Goal: Information Seeking & Learning: Learn about a topic

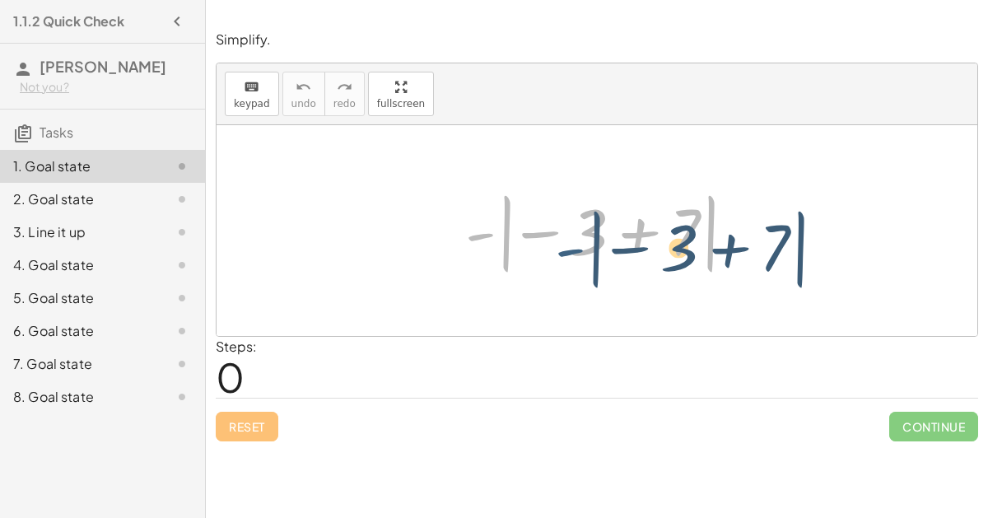
drag, startPoint x: 477, startPoint y: 229, endPoint x: 551, endPoint y: 240, distance: 75.0
click at [551, 240] on div at bounding box center [603, 230] width 293 height 91
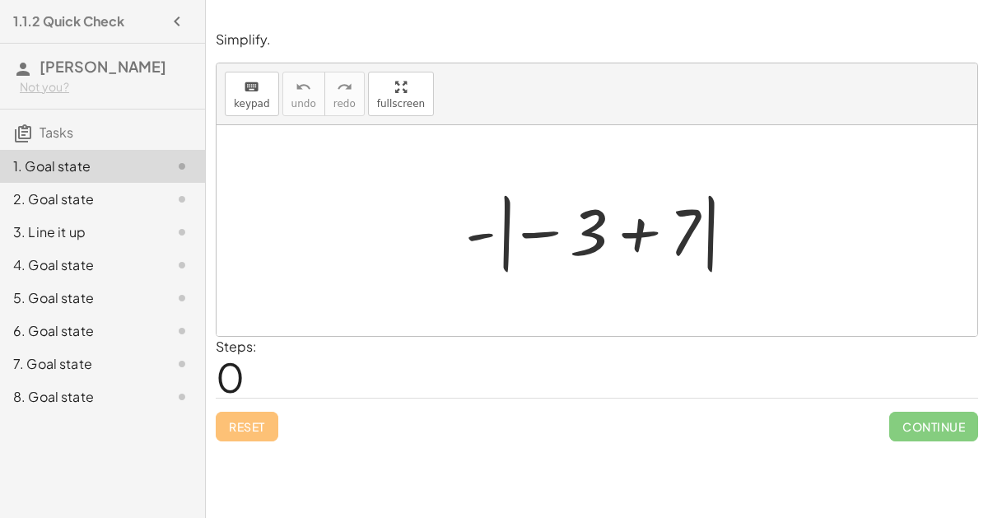
click at [481, 235] on div at bounding box center [603, 230] width 293 height 91
click at [629, 236] on div at bounding box center [603, 230] width 293 height 91
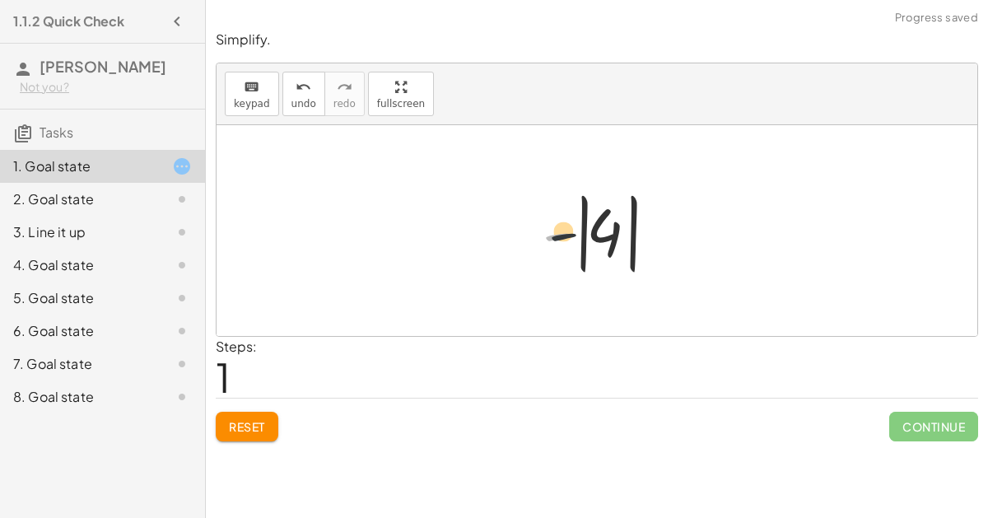
drag, startPoint x: 552, startPoint y: 236, endPoint x: 586, endPoint y: 234, distance: 33.8
click at [586, 234] on div at bounding box center [603, 230] width 138 height 91
click at [588, 233] on div at bounding box center [603, 230] width 138 height 91
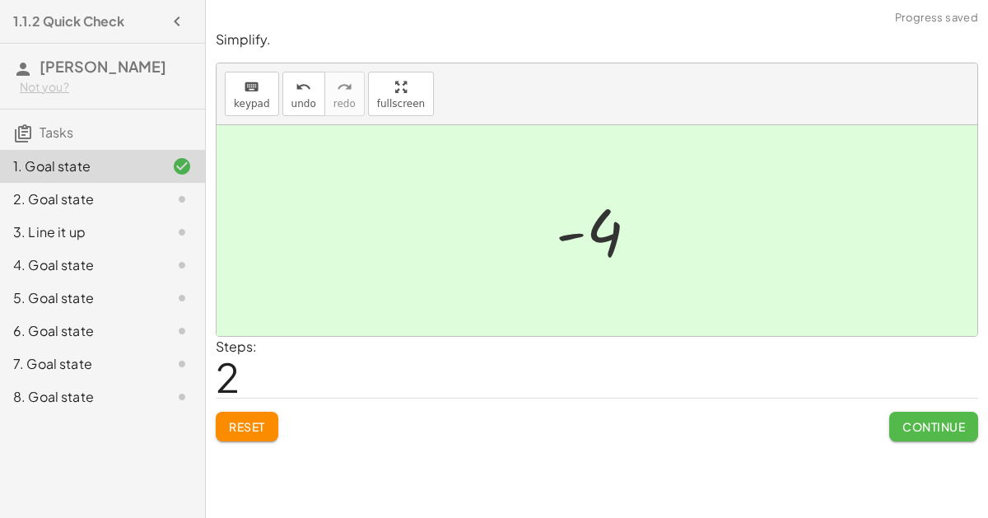
click at [904, 421] on span "Continue" at bounding box center [933, 426] width 63 height 15
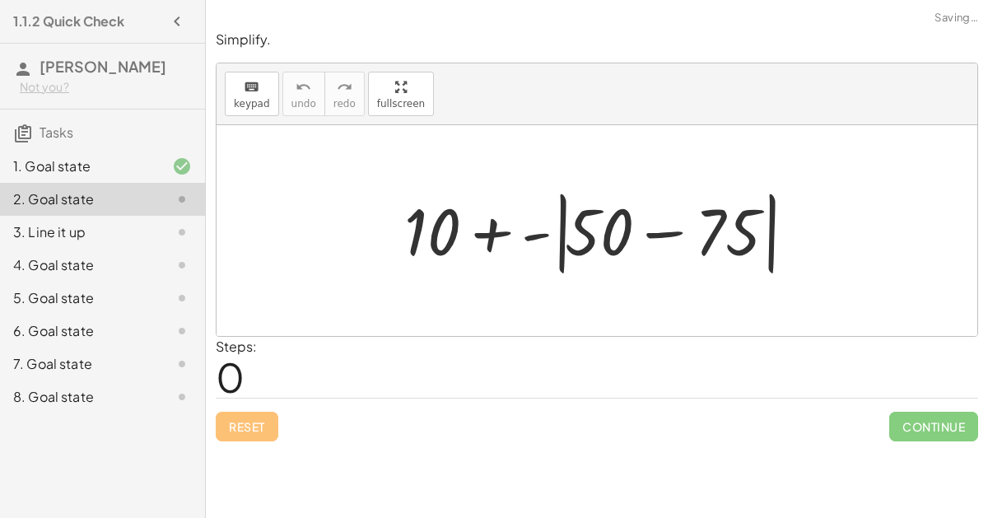
click at [659, 236] on div at bounding box center [603, 231] width 415 height 95
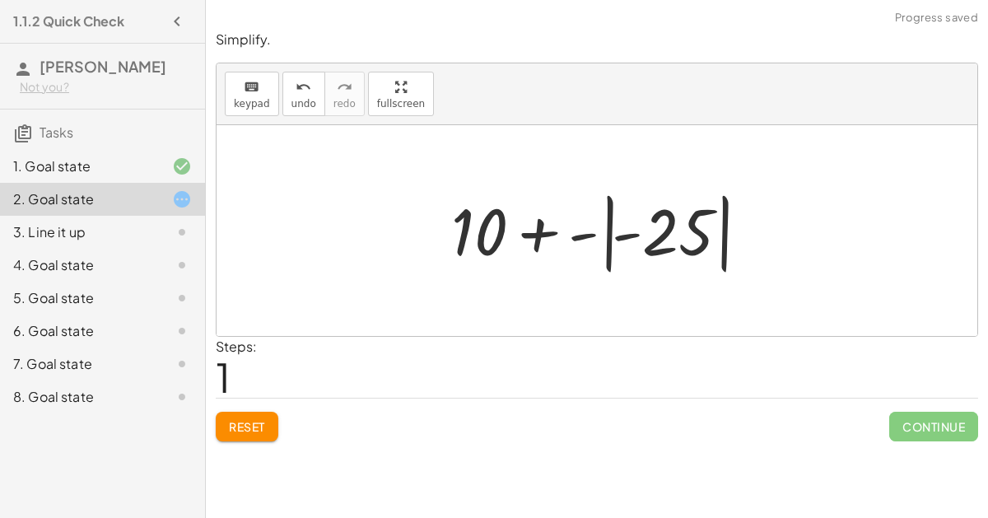
click at [579, 234] on div at bounding box center [603, 230] width 321 height 91
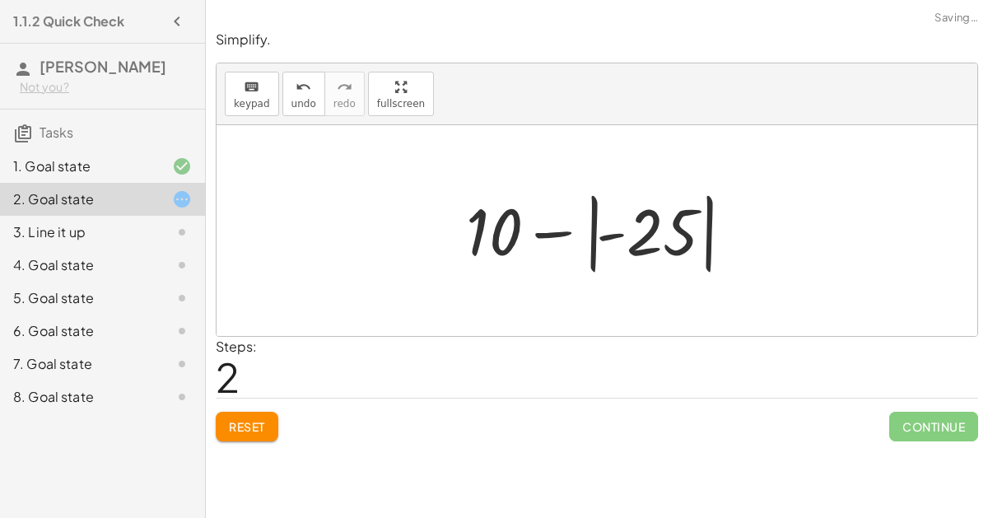
click at [690, 249] on div at bounding box center [603, 230] width 290 height 91
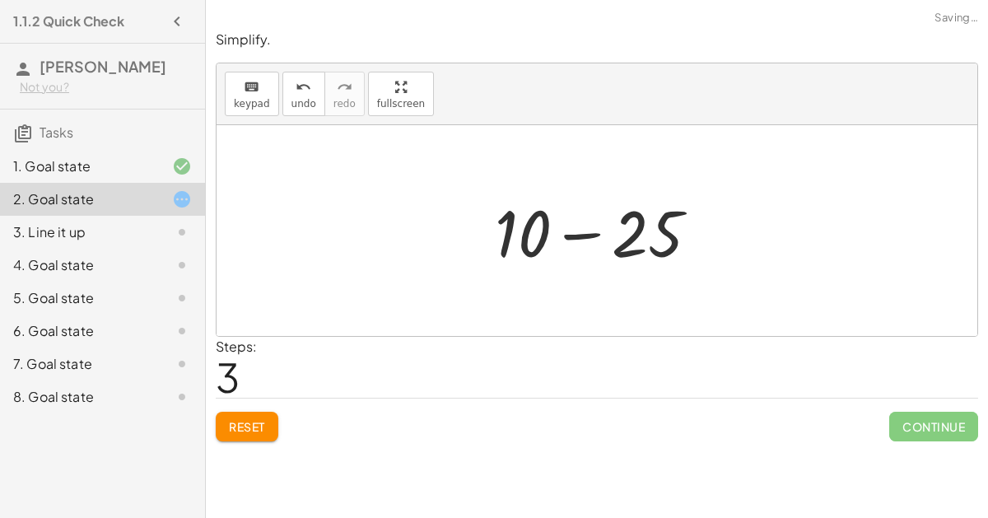
click at [567, 233] on div at bounding box center [603, 230] width 234 height 85
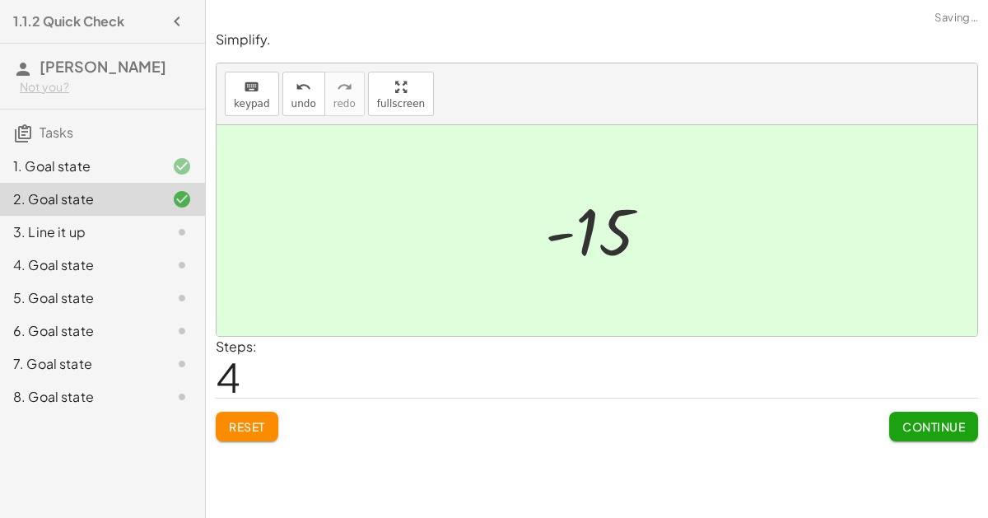
click at [923, 407] on div "Continue" at bounding box center [933, 419] width 89 height 43
click at [925, 419] on span "Continue" at bounding box center [933, 426] width 63 height 15
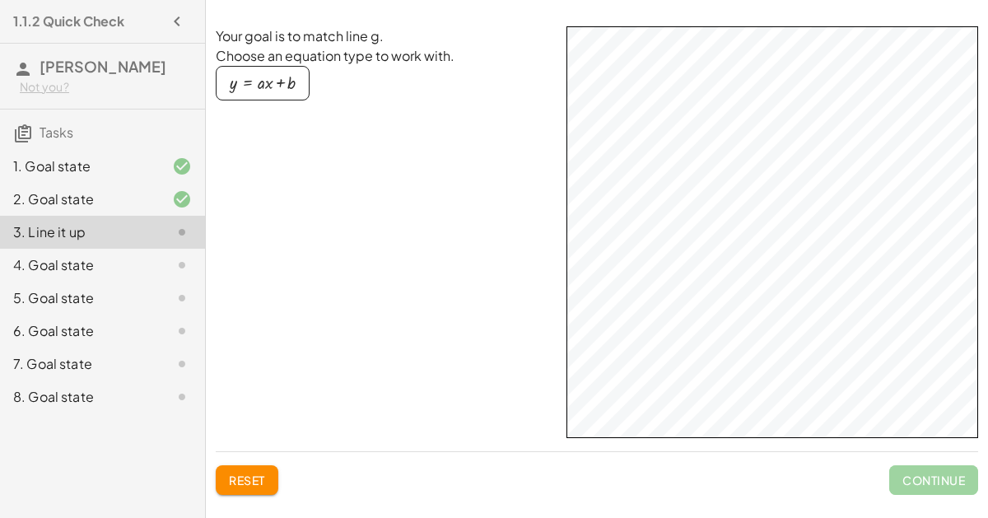
click at [257, 81] on div "button" at bounding box center [263, 83] width 66 height 18
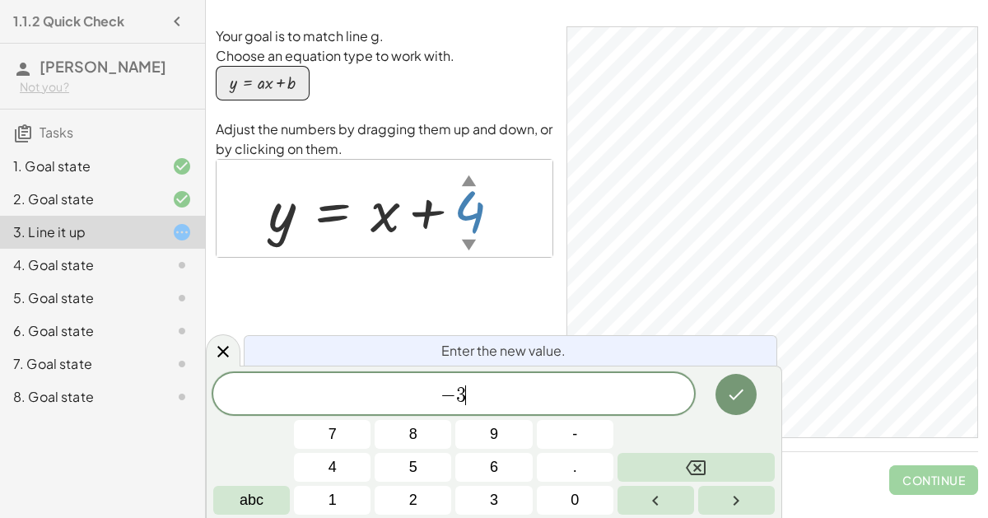
click at [740, 388] on icon "Done" at bounding box center [736, 394] width 20 height 20
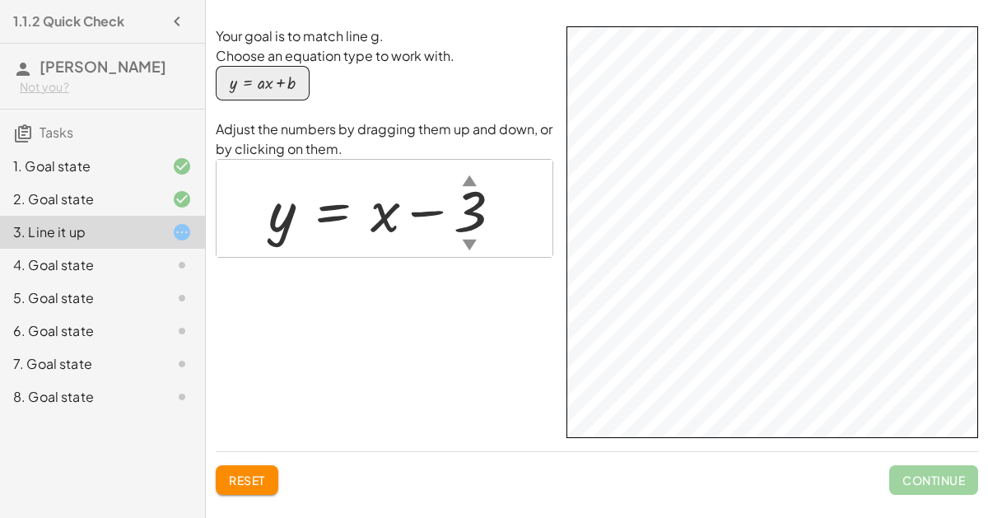
click at [270, 76] on div "button" at bounding box center [263, 83] width 66 height 18
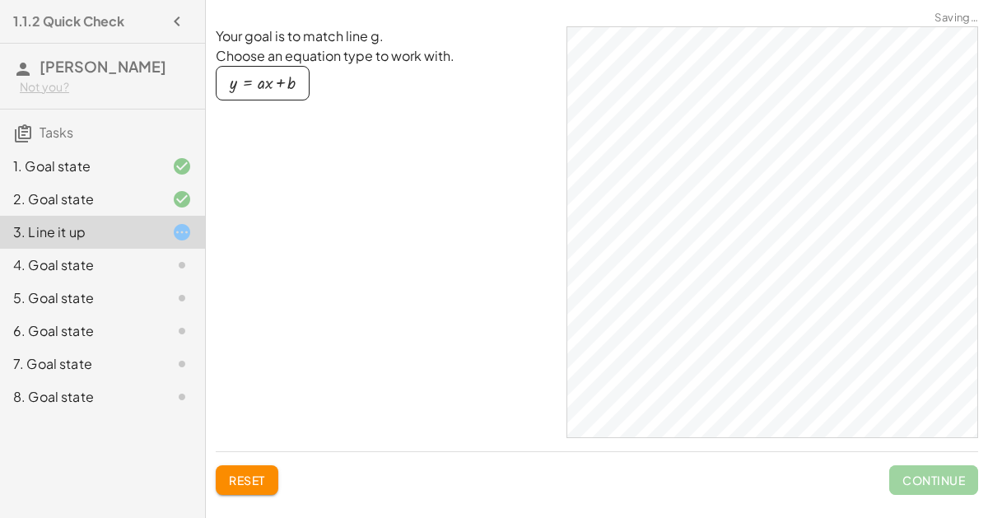
click at [264, 87] on div "button" at bounding box center [263, 83] width 66 height 18
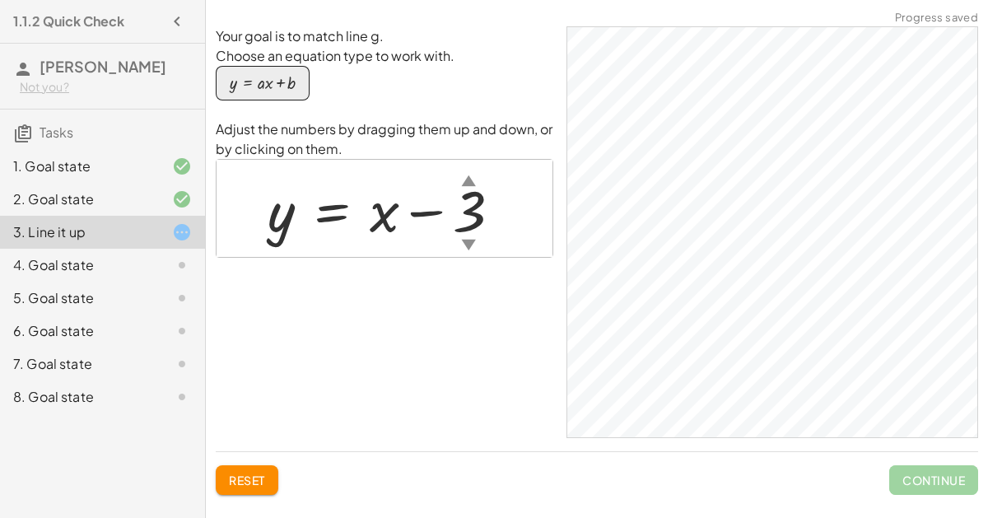
click at [948, 482] on span "Continue" at bounding box center [933, 480] width 89 height 30
click at [943, 480] on span "Continue" at bounding box center [933, 480] width 89 height 30
click at [378, 217] on div at bounding box center [390, 208] width 263 height 75
drag, startPoint x: 376, startPoint y: 215, endPoint x: 372, endPoint y: 190, distance: 25.0
click at [372, 190] on div at bounding box center [390, 208] width 263 height 75
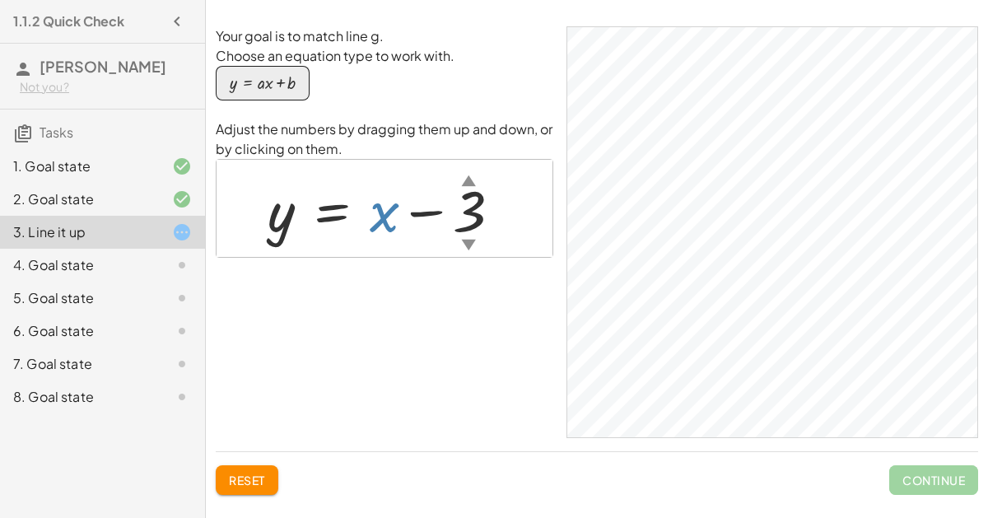
drag, startPoint x: 376, startPoint y: 200, endPoint x: 383, endPoint y: 228, distance: 28.7
click at [383, 228] on div at bounding box center [390, 208] width 263 height 75
click at [465, 238] on div "▼" at bounding box center [468, 244] width 14 height 21
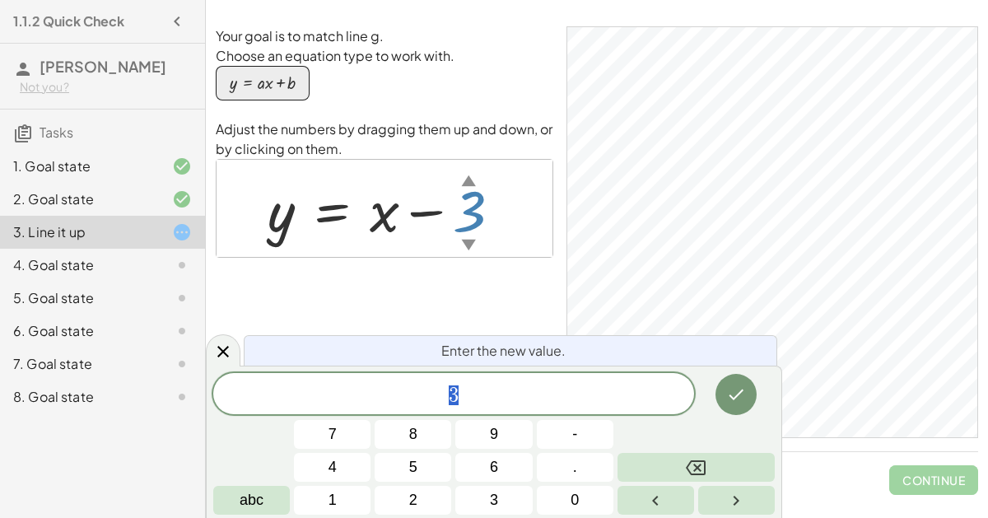
click at [451, 221] on div at bounding box center [390, 208] width 263 height 75
click at [428, 318] on div "Your goal is to match line g. Choose an equation type to work with. y = + · a ·…" at bounding box center [384, 231] width 337 height 411
click at [743, 402] on icon "Done" at bounding box center [736, 394] width 20 height 20
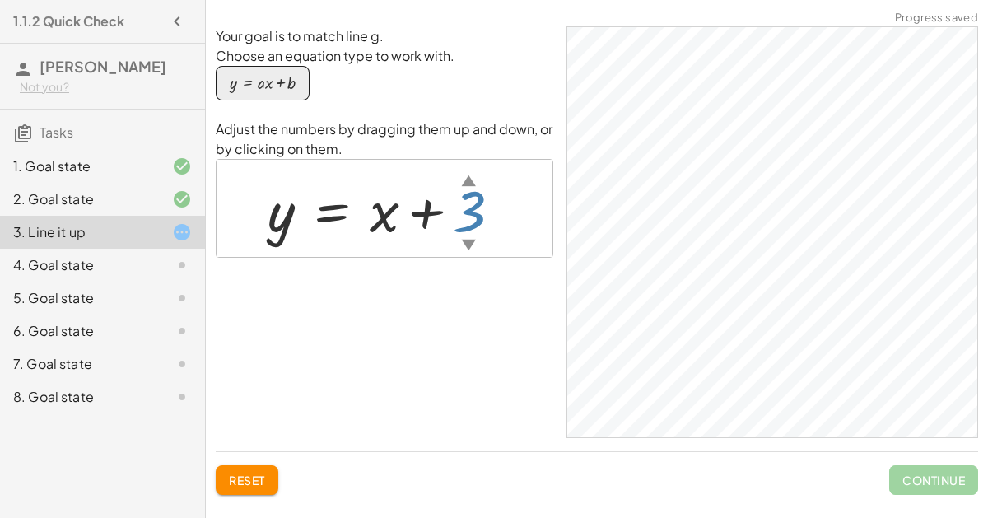
click at [467, 234] on div "▼" at bounding box center [468, 244] width 14 height 21
click at [375, 207] on div at bounding box center [390, 208] width 263 height 75
click at [376, 208] on div at bounding box center [390, 208] width 263 height 75
click at [54, 263] on div "4. Goal state" at bounding box center [79, 265] width 132 height 20
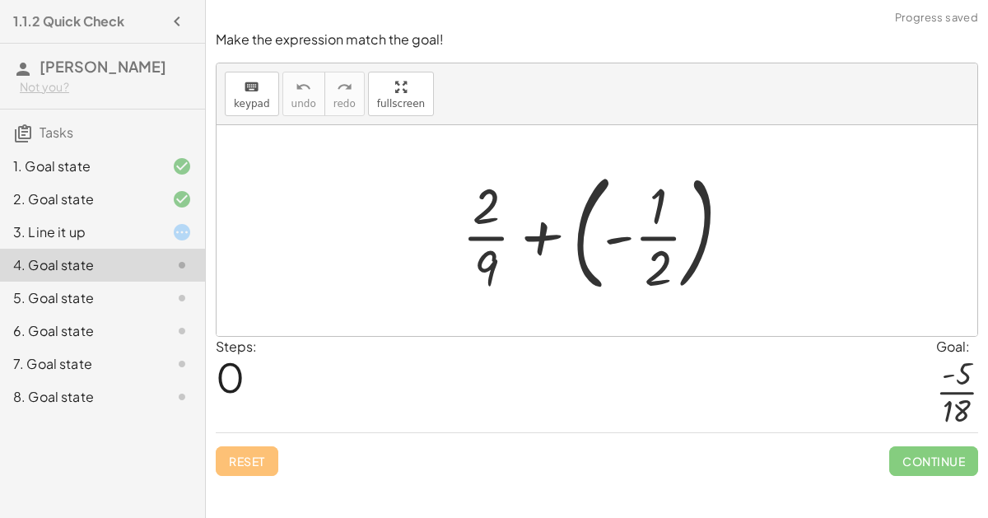
click at [559, 233] on div at bounding box center [602, 230] width 299 height 137
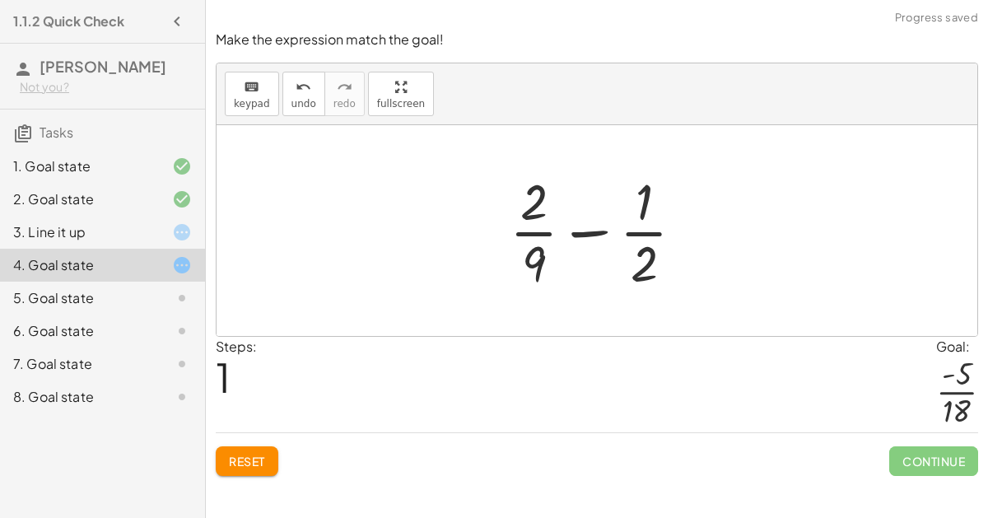
click at [651, 258] on div at bounding box center [603, 230] width 204 height 127
click at [530, 263] on div at bounding box center [603, 230] width 204 height 127
click at [674, 239] on div at bounding box center [603, 230] width 204 height 127
click at [671, 240] on div at bounding box center [603, 230] width 204 height 127
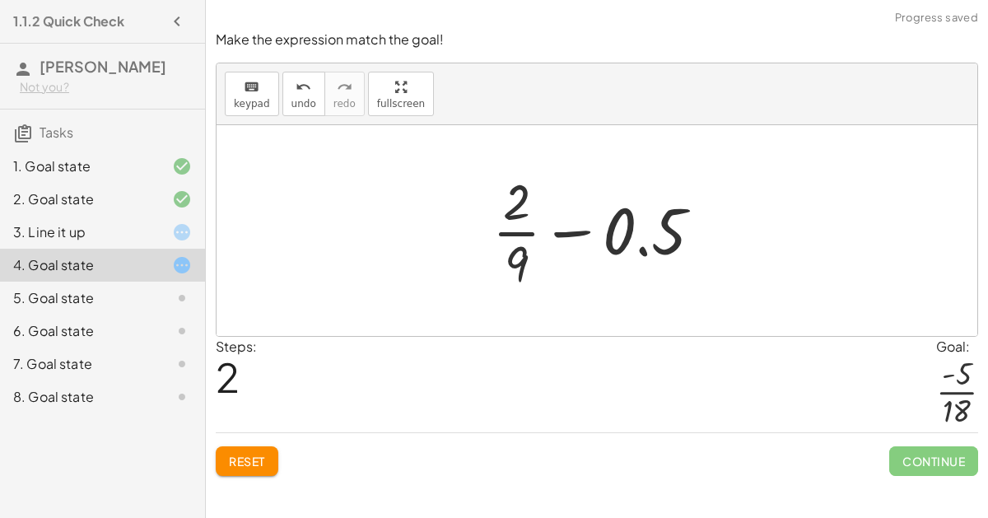
click at [529, 223] on div at bounding box center [603, 230] width 239 height 127
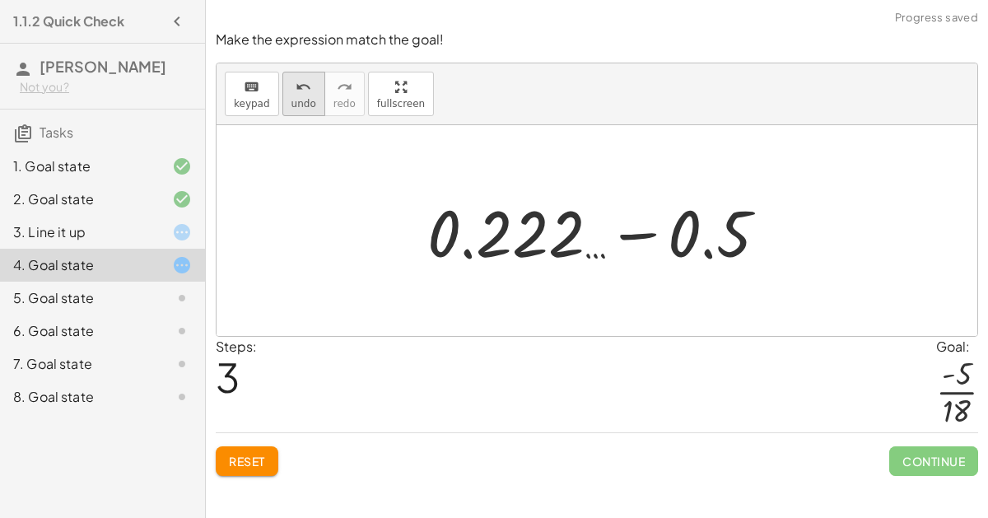
click at [298, 83] on icon "undo" at bounding box center [303, 87] width 16 height 20
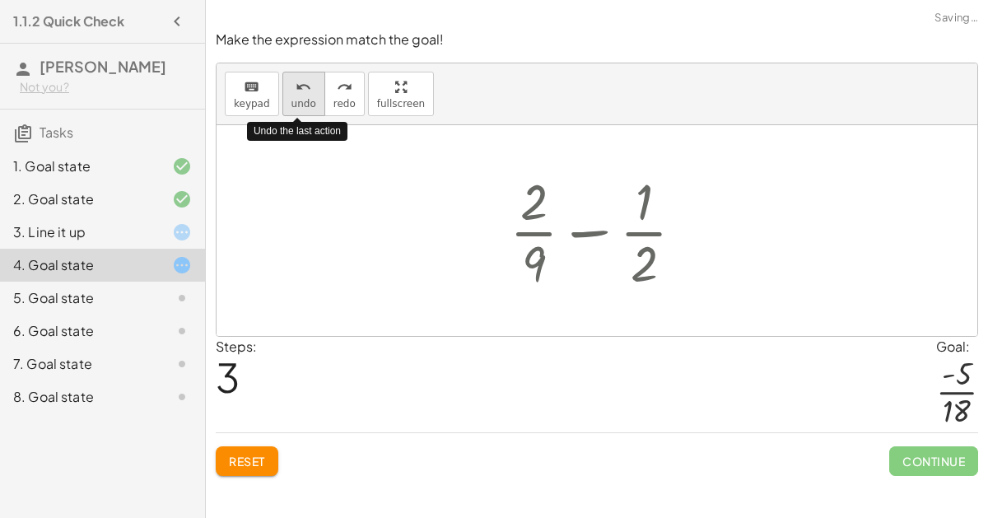
click at [298, 82] on icon "undo" at bounding box center [303, 87] width 16 height 20
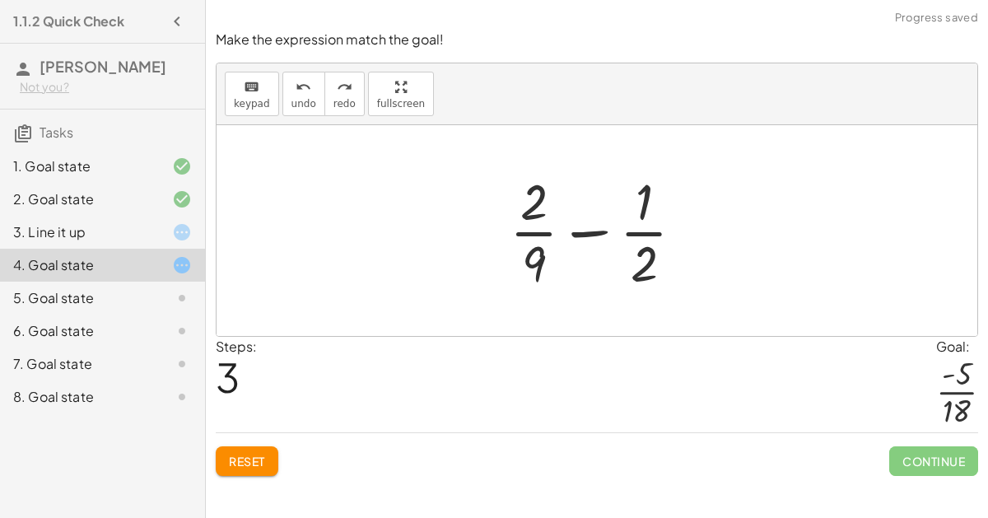
click at [583, 235] on div at bounding box center [603, 230] width 204 height 127
click at [693, 240] on div at bounding box center [603, 230] width 204 height 127
click at [658, 225] on div at bounding box center [603, 230] width 204 height 127
click at [667, 230] on div at bounding box center [603, 230] width 204 height 127
drag, startPoint x: 653, startPoint y: 250, endPoint x: 558, endPoint y: 251, distance: 94.6
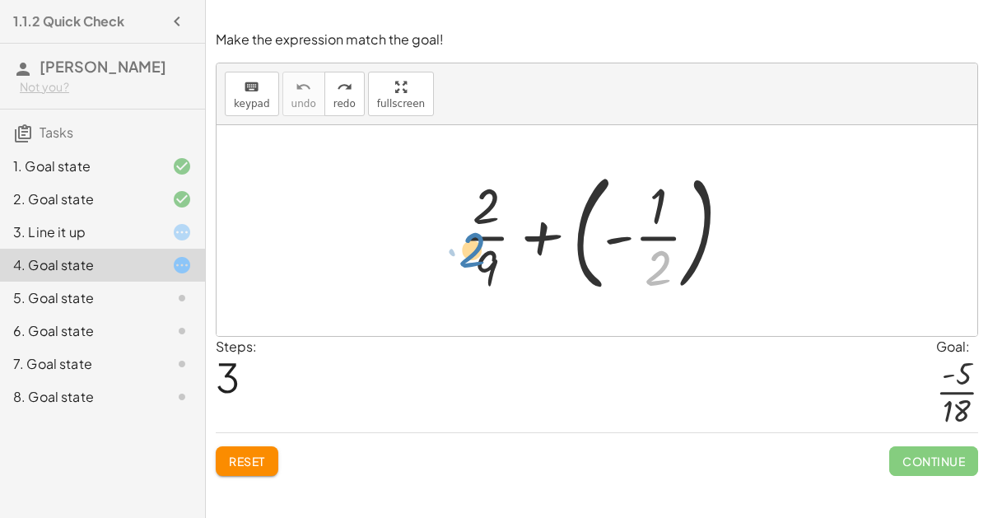
drag, startPoint x: 662, startPoint y: 271, endPoint x: 478, endPoint y: 252, distance: 185.3
click at [478, 252] on div at bounding box center [602, 230] width 299 height 137
drag, startPoint x: 664, startPoint y: 262, endPoint x: 488, endPoint y: 228, distance: 179.3
click at [488, 228] on div at bounding box center [602, 230] width 299 height 137
drag, startPoint x: 659, startPoint y: 259, endPoint x: 544, endPoint y: 453, distance: 225.1
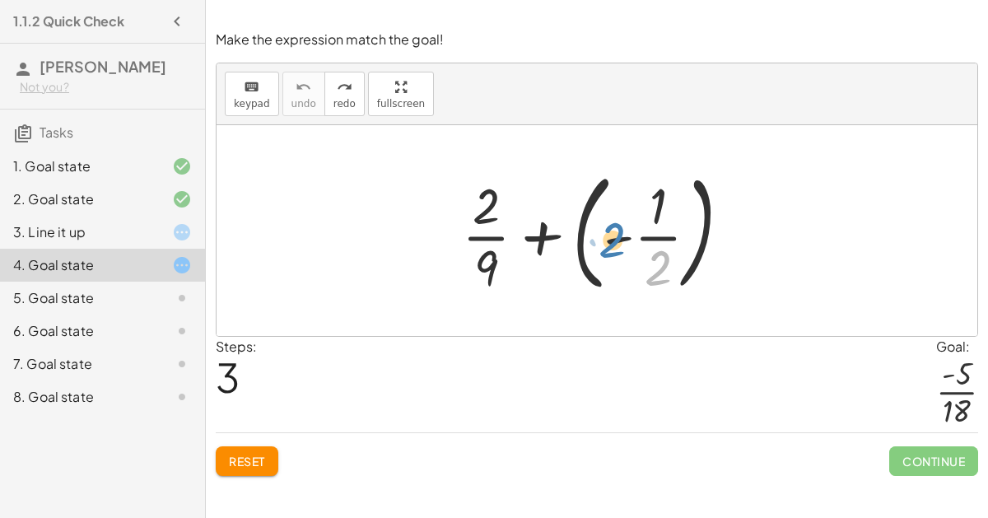
click at [0, 0] on div "Make the expression match the goal! keyboard keypad undo undo redo redo fullscr…" at bounding box center [0, 0] width 0 height 0
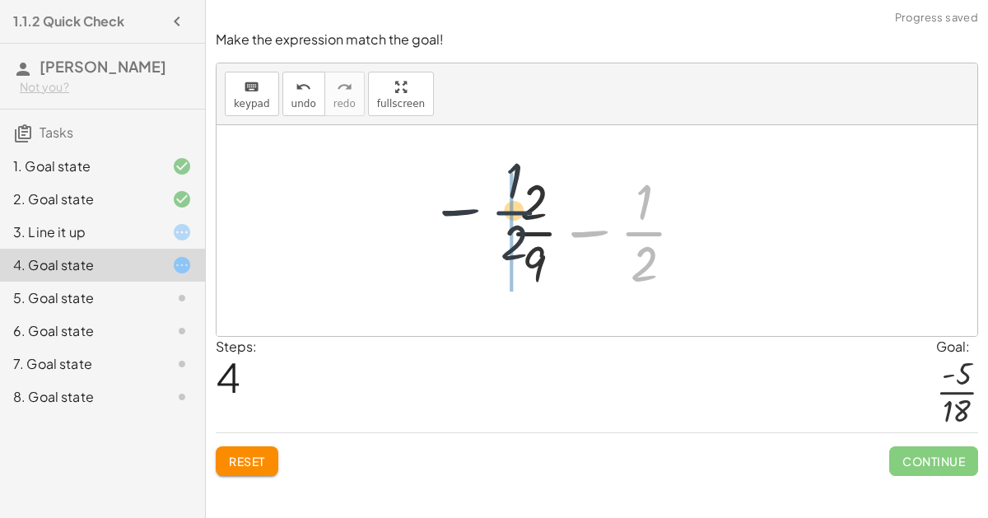
drag, startPoint x: 638, startPoint y: 244, endPoint x: 520, endPoint y: 213, distance: 121.6
click at [520, 213] on div at bounding box center [603, 230] width 204 height 127
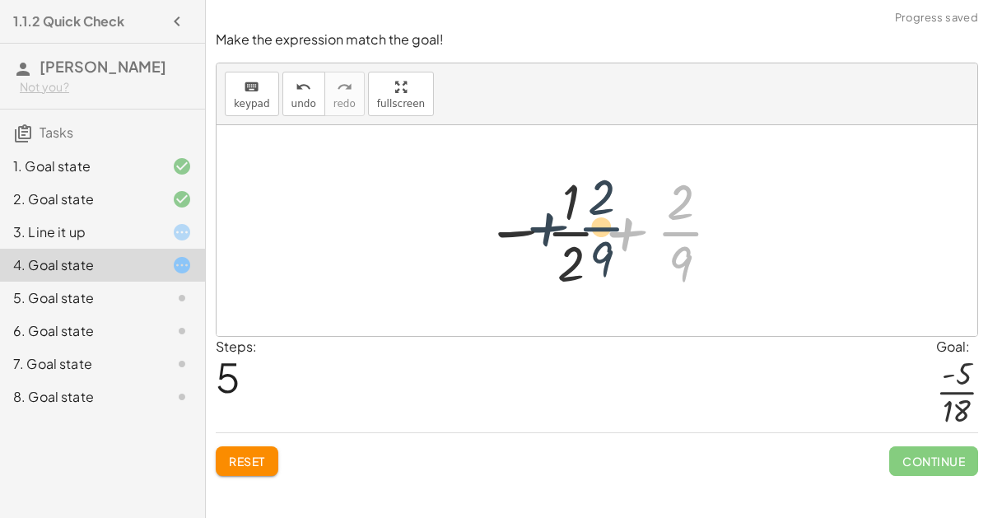
drag, startPoint x: 671, startPoint y: 233, endPoint x: 500, endPoint y: 226, distance: 170.5
click at [500, 226] on div at bounding box center [603, 230] width 254 height 127
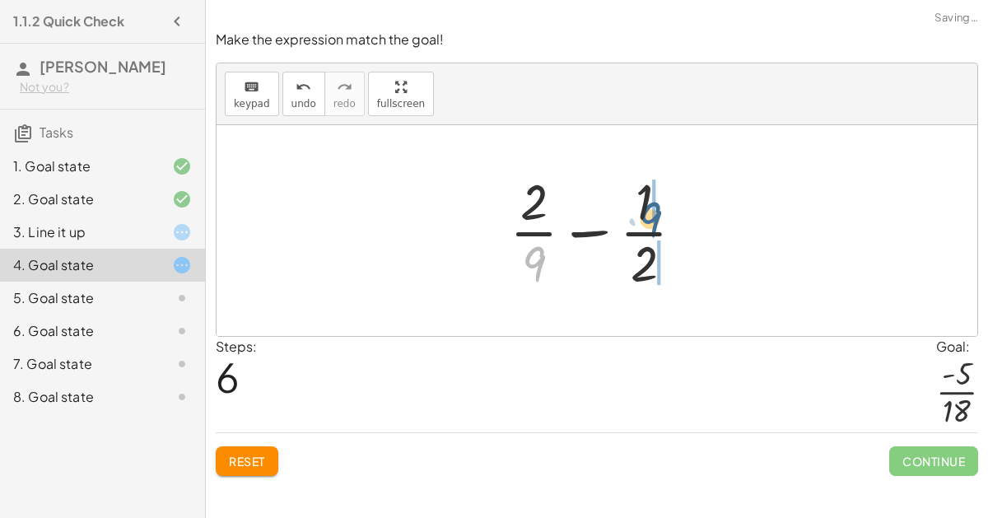
drag, startPoint x: 540, startPoint y: 256, endPoint x: 659, endPoint y: 209, distance: 128.2
click at [659, 209] on div at bounding box center [603, 230] width 204 height 127
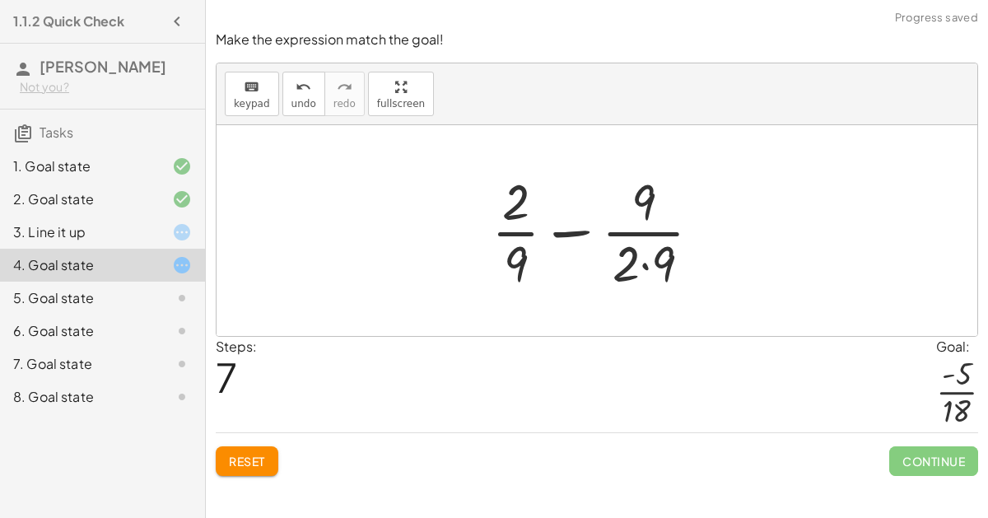
click at [645, 249] on div at bounding box center [602, 230] width 239 height 127
drag, startPoint x: 523, startPoint y: 203, endPoint x: 520, endPoint y: 267, distance: 64.3
click at [520, 267] on div at bounding box center [603, 230] width 224 height 127
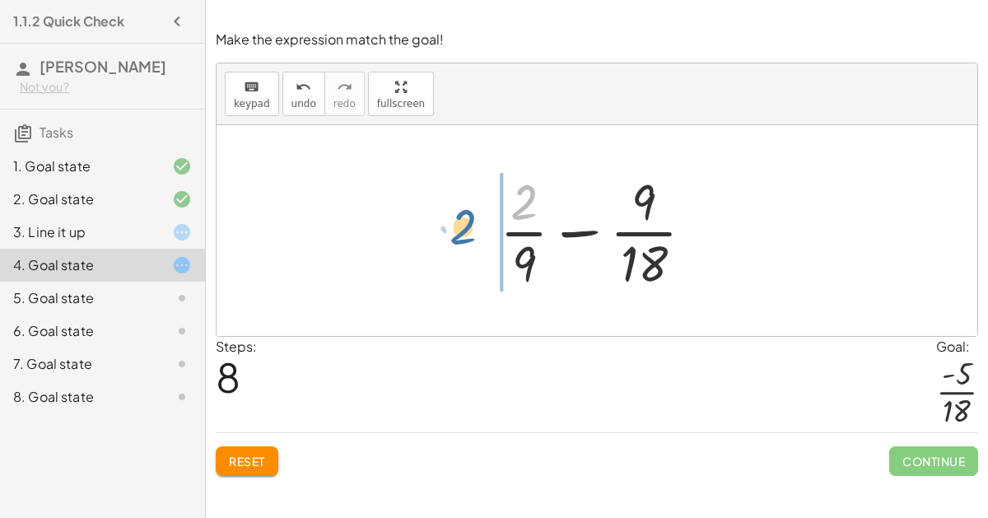
drag, startPoint x: 519, startPoint y: 184, endPoint x: 461, endPoint y: 211, distance: 64.1
click at [461, 211] on div "+ · 2 · 9 + ( - · 1 · 2 ) + · 2 · 9 − · 1 · 2 − · 1 · 2 + · 2 · 9 + · 2 · 9 − ·…" at bounding box center [596, 230] width 760 height 211
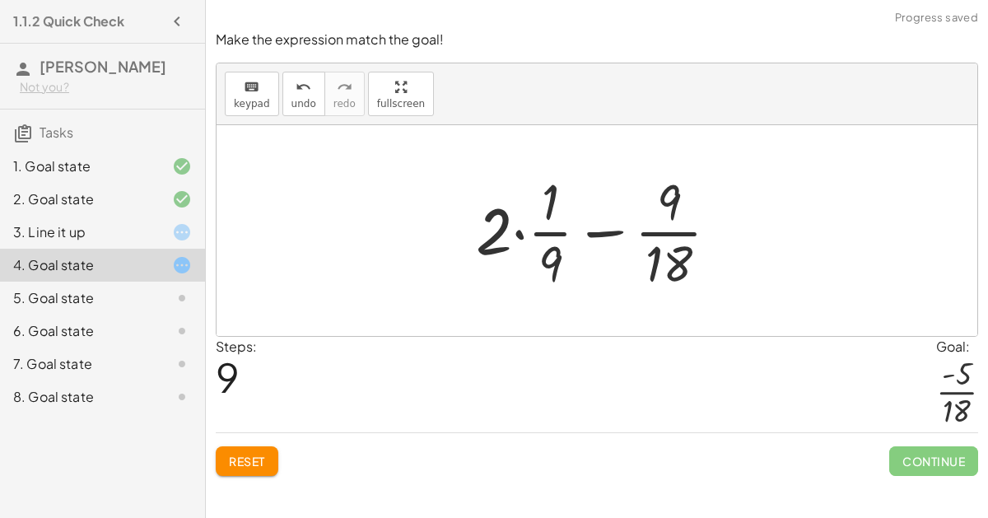
click at [499, 230] on div at bounding box center [603, 230] width 272 height 127
click at [529, 233] on div at bounding box center [603, 230] width 272 height 127
click at [520, 231] on div at bounding box center [603, 230] width 272 height 127
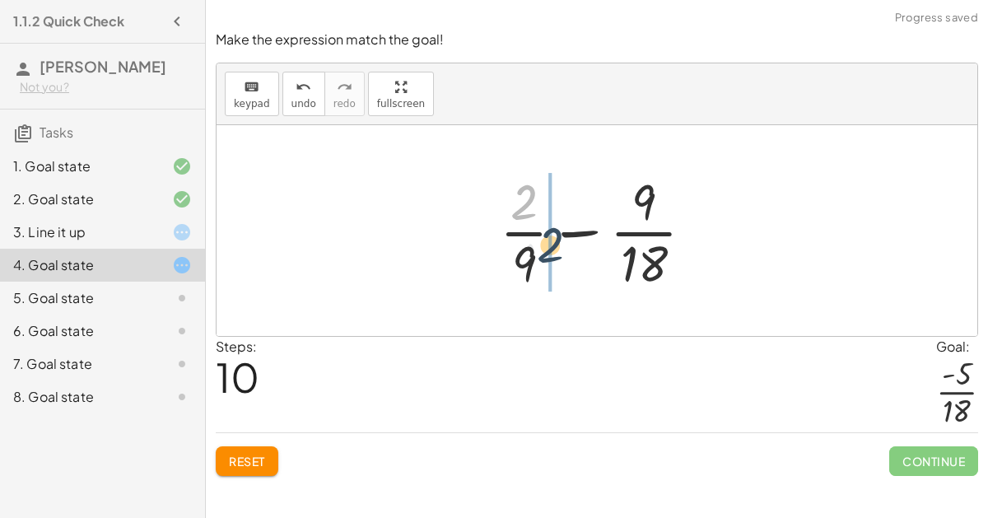
drag, startPoint x: 523, startPoint y: 200, endPoint x: 551, endPoint y: 244, distance: 51.4
click at [551, 244] on div at bounding box center [603, 230] width 224 height 127
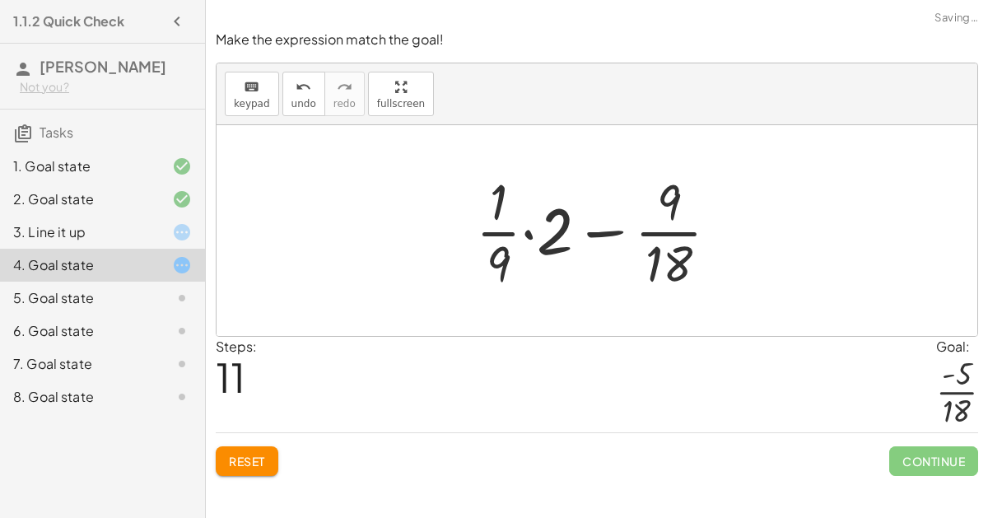
click at [552, 234] on div at bounding box center [603, 230] width 272 height 127
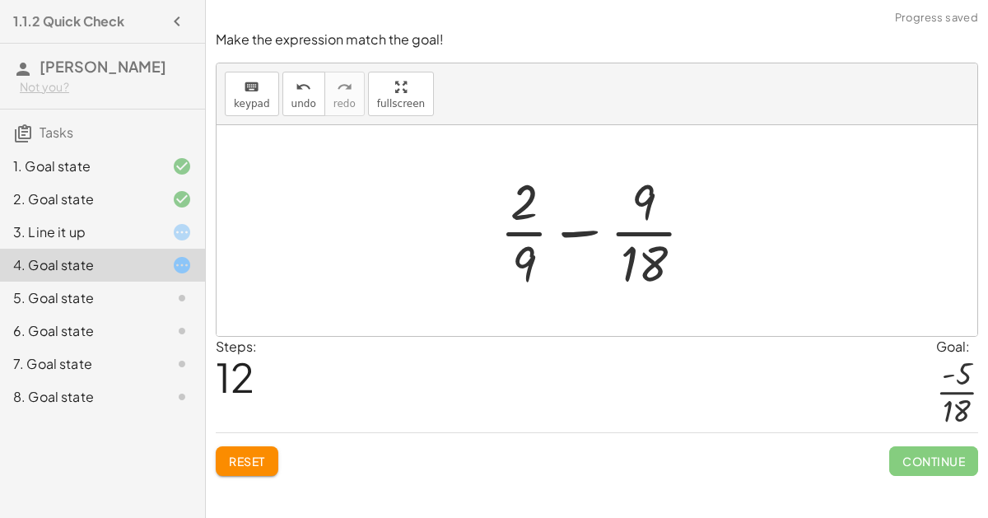
click at [523, 212] on div at bounding box center [603, 230] width 224 height 127
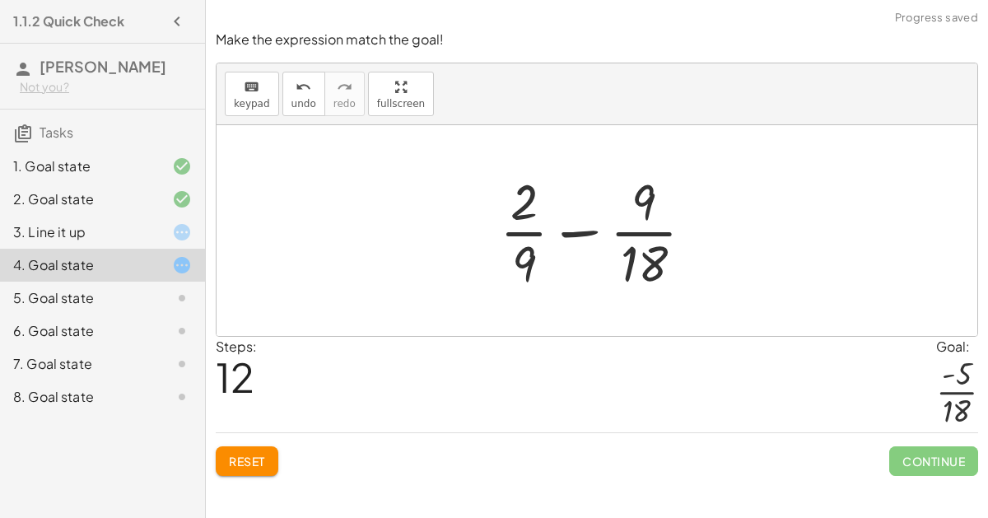
click at [523, 212] on div at bounding box center [603, 230] width 224 height 127
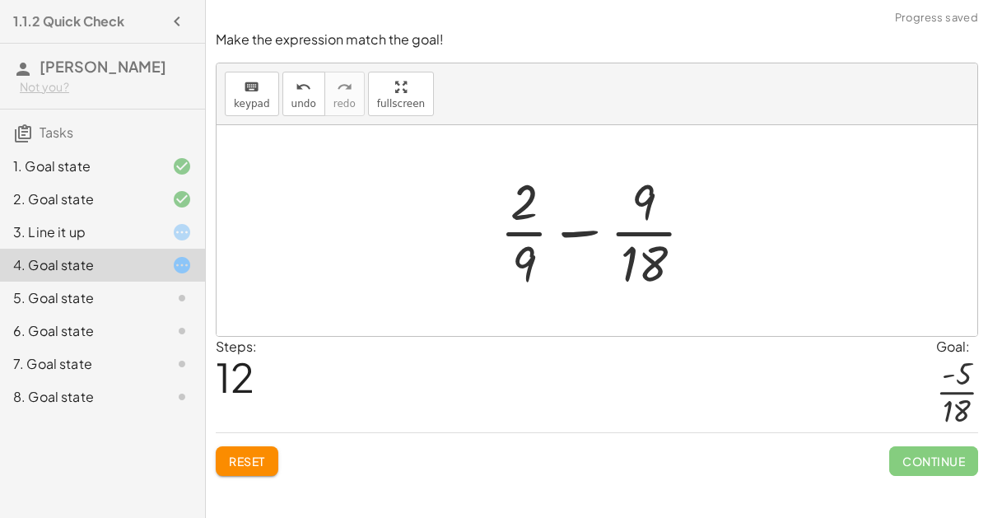
click at [523, 212] on div at bounding box center [603, 230] width 224 height 127
click at [643, 266] on div at bounding box center [603, 230] width 224 height 127
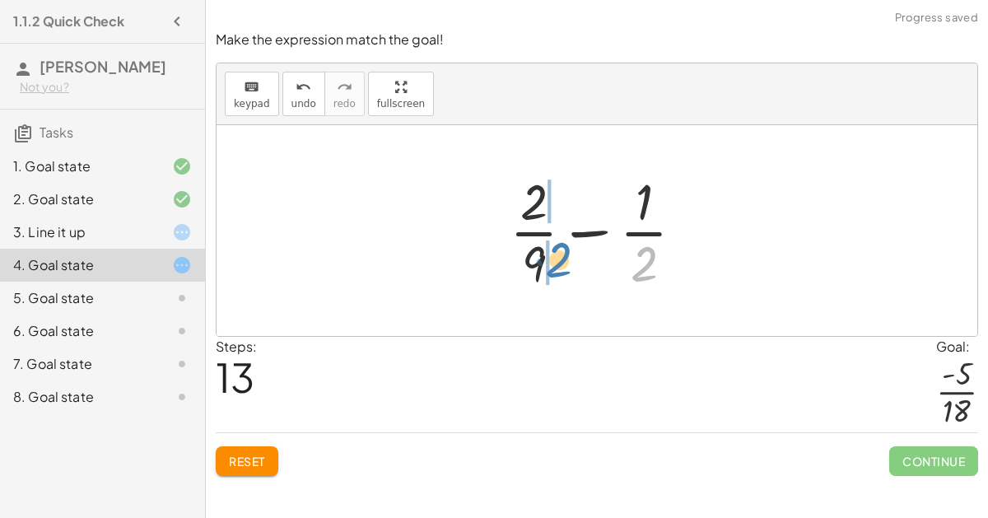
drag, startPoint x: 643, startPoint y: 265, endPoint x: 557, endPoint y: 253, distance: 86.5
click at [557, 253] on div at bounding box center [603, 230] width 204 height 127
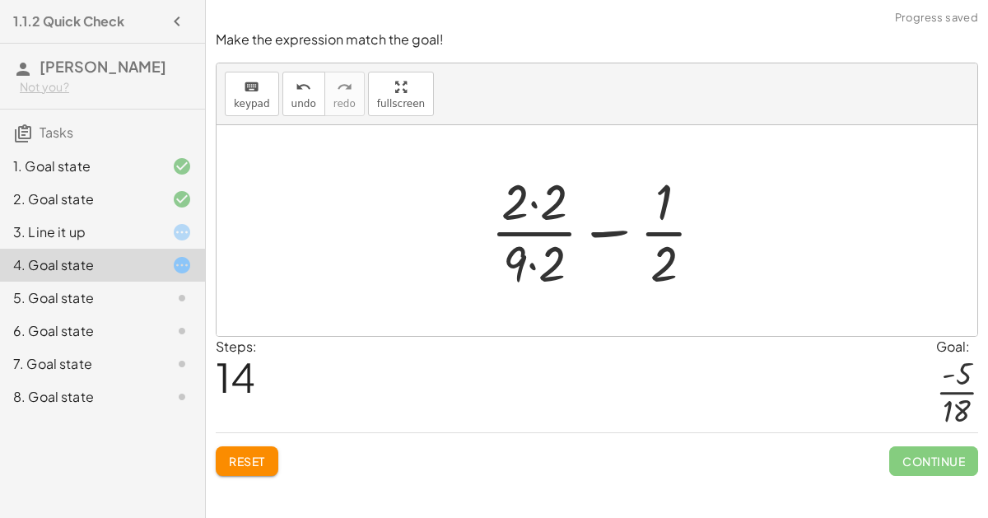
click at [544, 253] on div at bounding box center [603, 230] width 243 height 127
drag, startPoint x: 663, startPoint y: 251, endPoint x: 622, endPoint y: 219, distance: 52.2
click at [622, 219] on div at bounding box center [603, 230] width 243 height 127
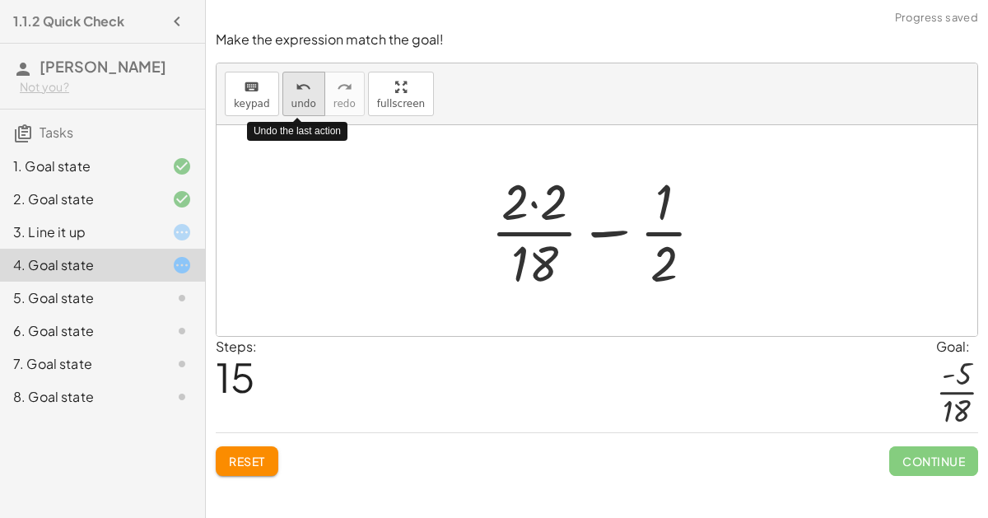
click at [295, 94] on icon "undo" at bounding box center [303, 87] width 16 height 20
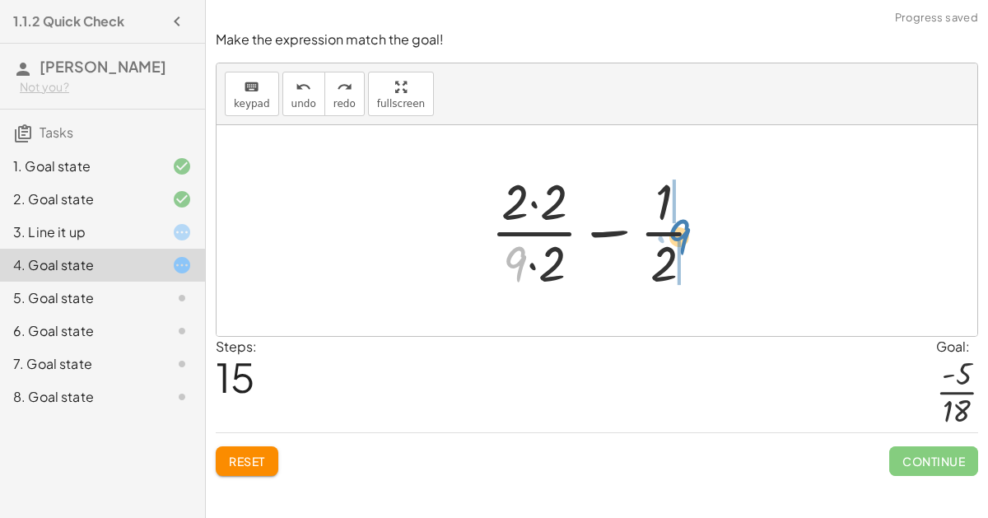
drag, startPoint x: 520, startPoint y: 263, endPoint x: 681, endPoint y: 237, distance: 162.6
click at [681, 237] on div at bounding box center [603, 230] width 243 height 127
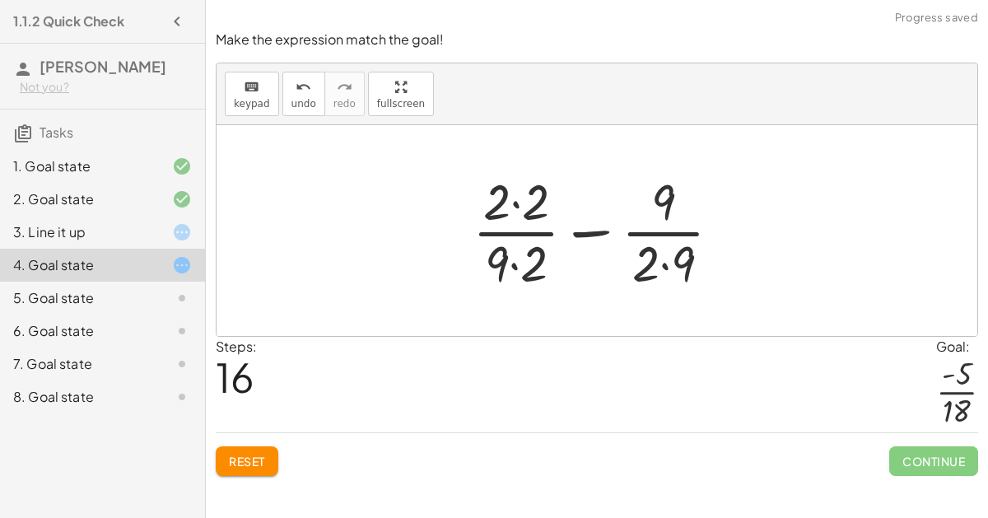
click at [670, 263] on div at bounding box center [603, 230] width 278 height 127
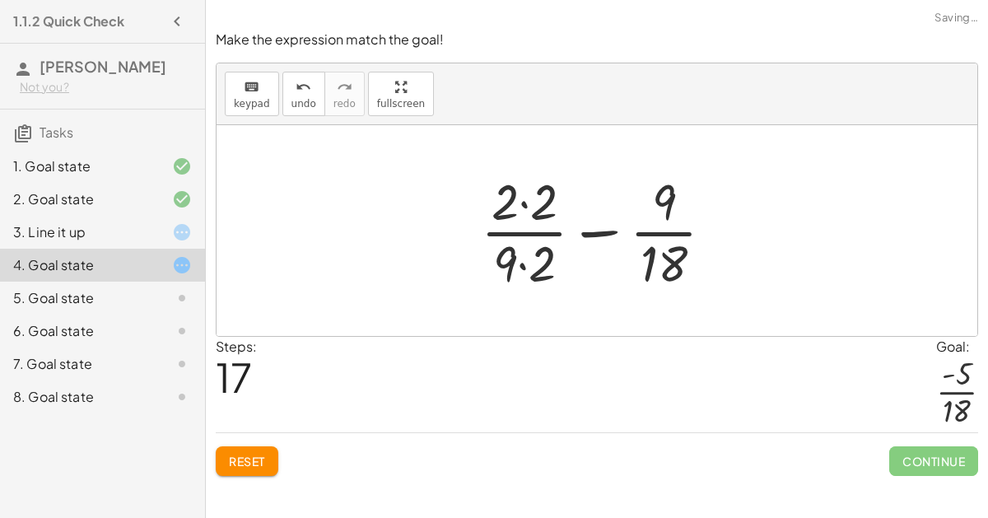
click at [529, 256] on div at bounding box center [603, 230] width 263 height 127
click at [524, 196] on div at bounding box center [603, 230] width 263 height 127
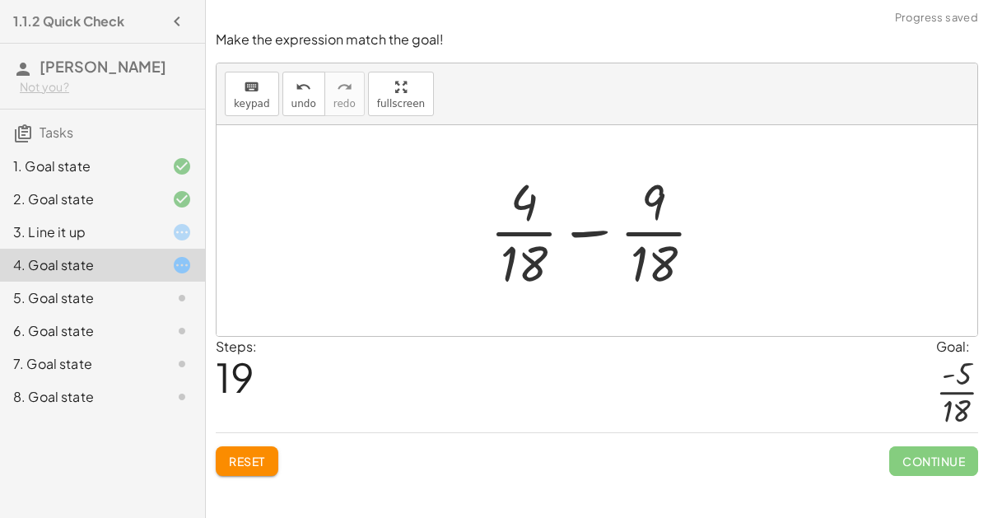
click at [661, 204] on div at bounding box center [602, 230] width 243 height 127
click at [607, 217] on div at bounding box center [602, 230] width 243 height 127
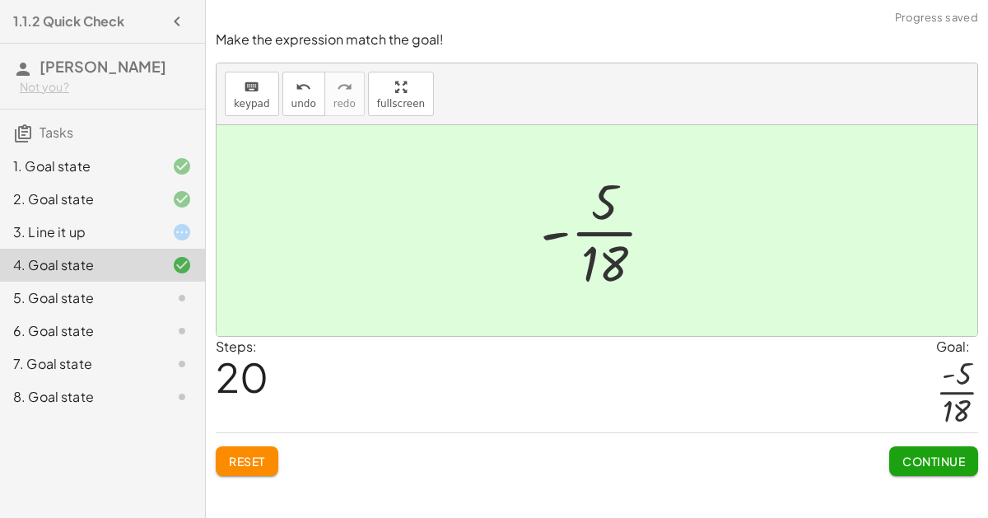
click at [918, 428] on div "Steps: 20 Goal: · - 5 · 18" at bounding box center [597, 385] width 762 height 96
click at [925, 454] on span "Continue" at bounding box center [933, 460] width 63 height 15
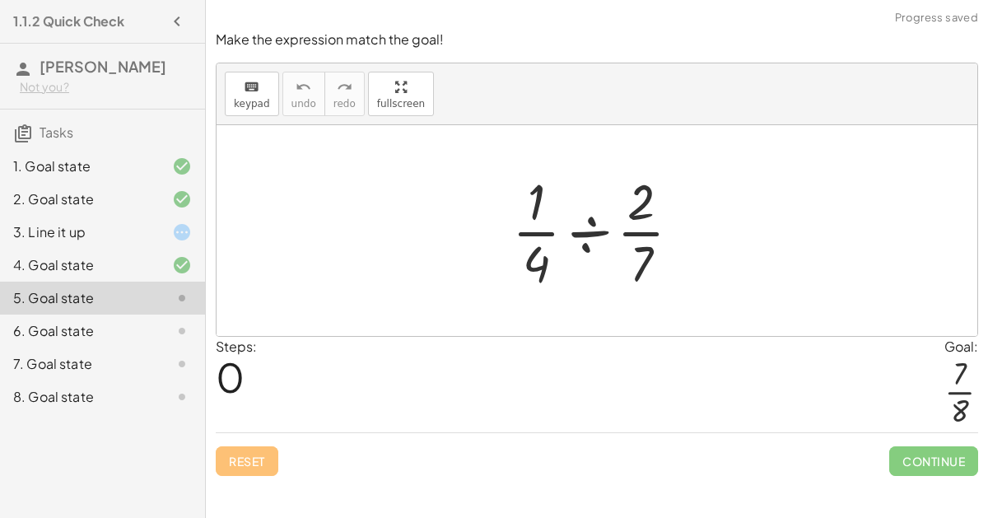
click at [590, 221] on div at bounding box center [603, 230] width 198 height 127
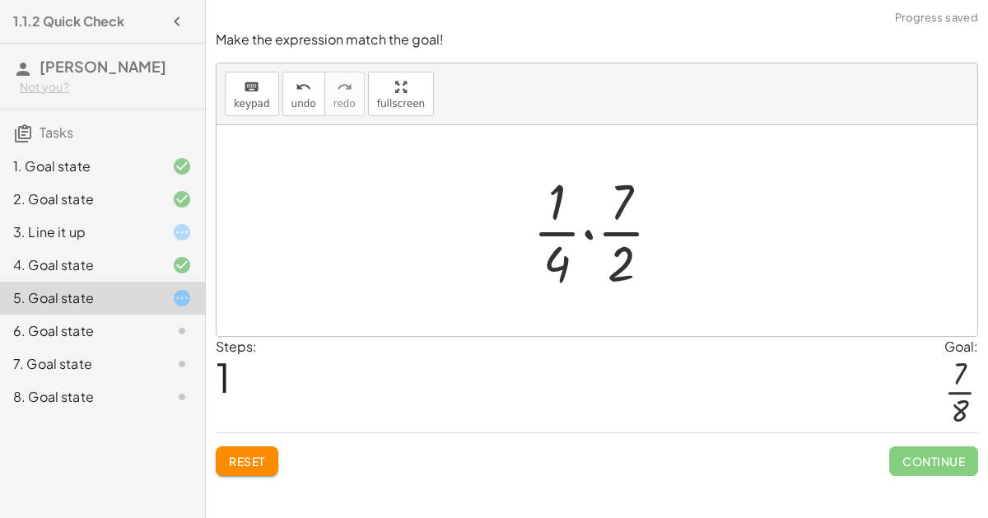
click at [613, 230] on div at bounding box center [603, 230] width 158 height 127
click at [587, 227] on div at bounding box center [603, 230] width 158 height 127
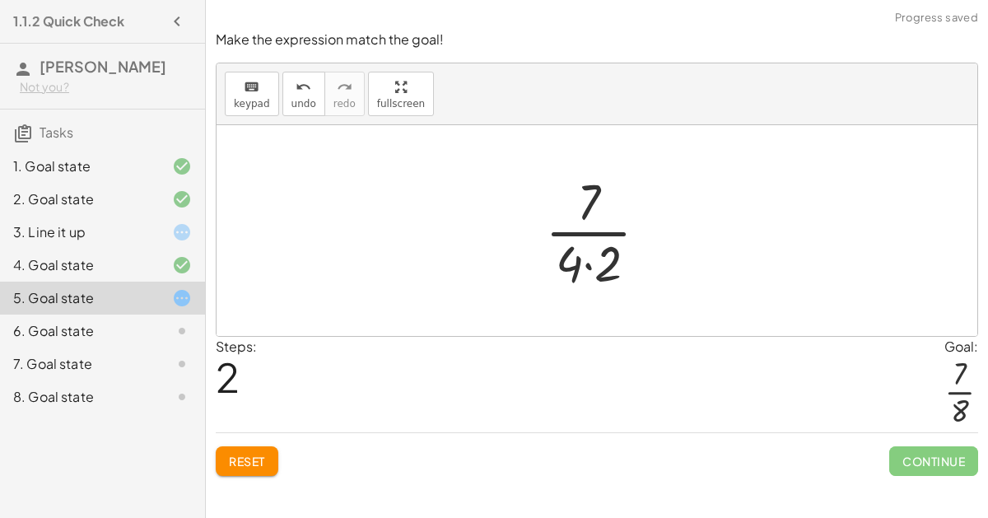
click at [567, 269] on div at bounding box center [603, 230] width 132 height 127
click at [570, 246] on div at bounding box center [603, 230] width 132 height 127
click at [589, 259] on div at bounding box center [603, 230] width 132 height 127
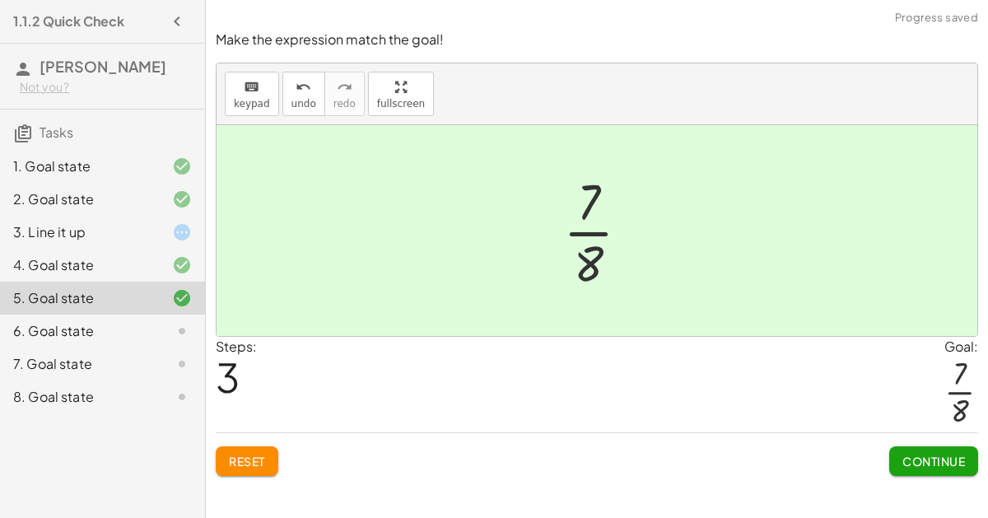
click at [931, 448] on button "Continue" at bounding box center [933, 461] width 89 height 30
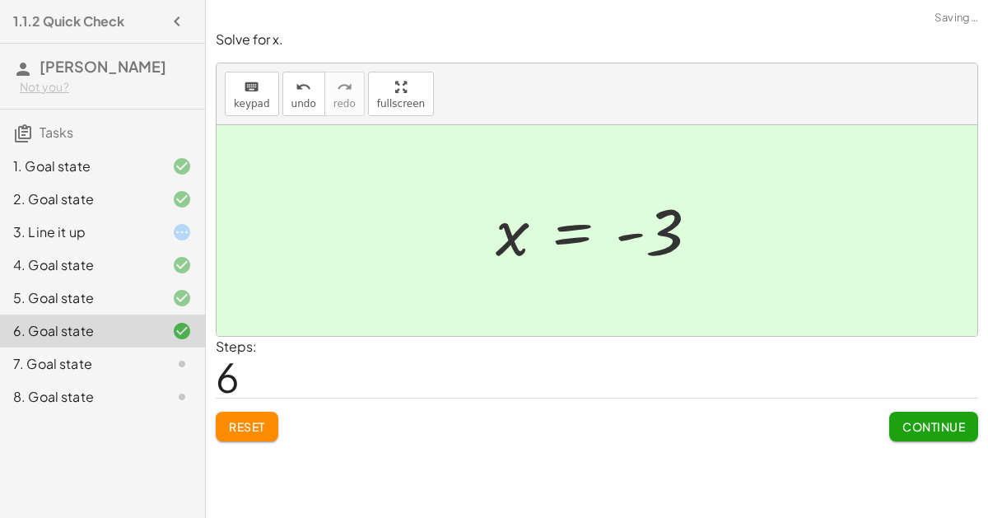
click at [951, 430] on span "Continue" at bounding box center [933, 426] width 63 height 15
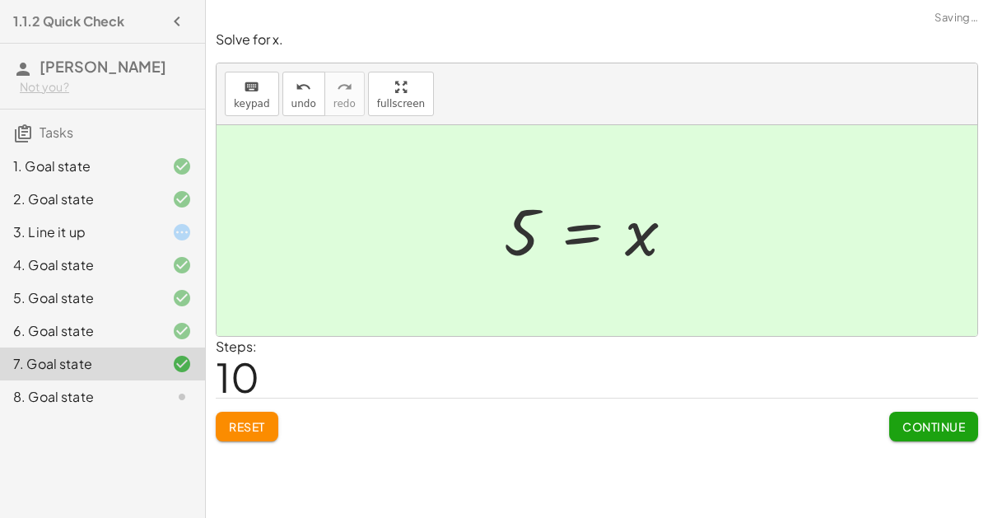
click at [942, 419] on span "Continue" at bounding box center [933, 426] width 63 height 15
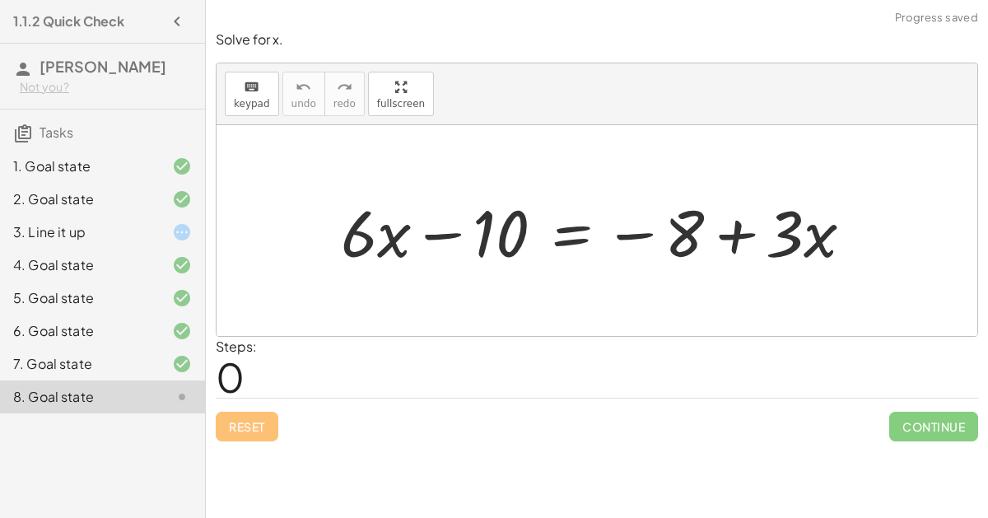
click at [936, 419] on span "Continue" at bounding box center [933, 426] width 89 height 30
click at [169, 216] on div "1. Goal state" at bounding box center [102, 232] width 205 height 33
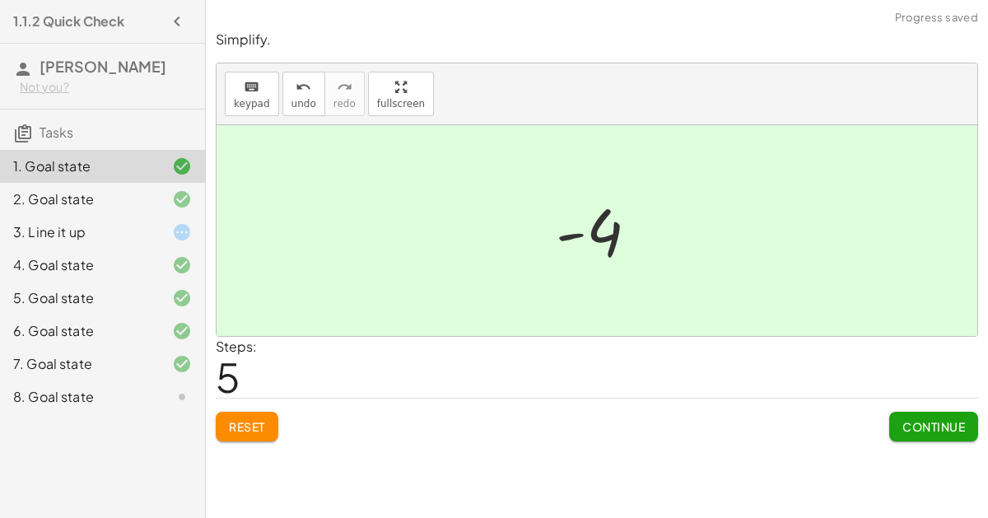
click at [935, 436] on button "Continue" at bounding box center [933, 426] width 89 height 30
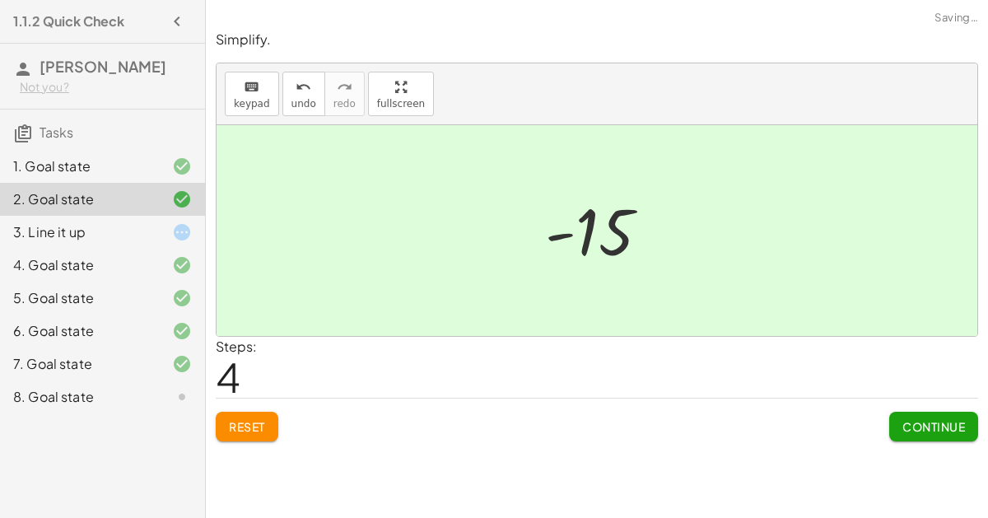
click at [161, 406] on div "8. Goal state" at bounding box center [102, 396] width 205 height 33
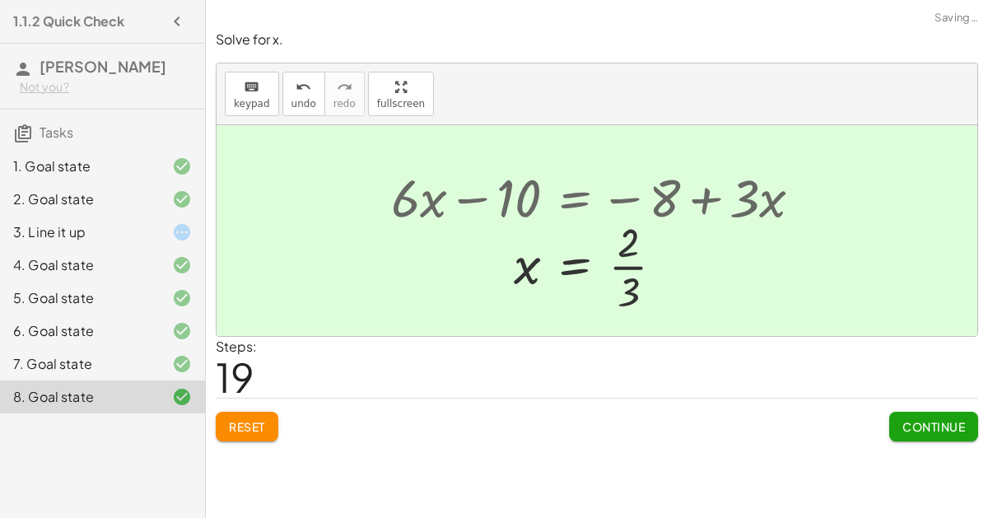
click at [932, 411] on button "Continue" at bounding box center [933, 426] width 89 height 30
